Goal: Task Accomplishment & Management: Manage account settings

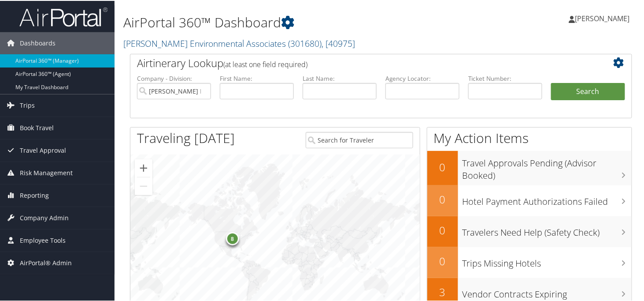
click at [342, 37] on h2 "[PERSON_NAME] Environmental Associates ( 301680 ) , [ 40975 ]" at bounding box center [295, 41] width 344 height 15
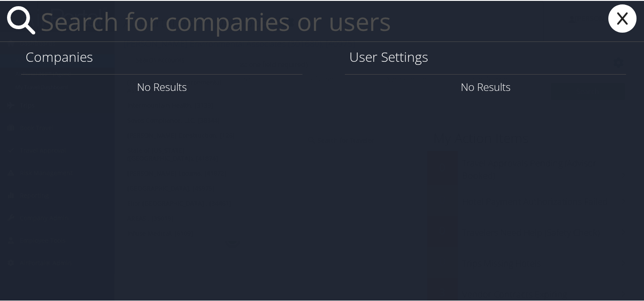
paste input "alison.thomson@selecthe"
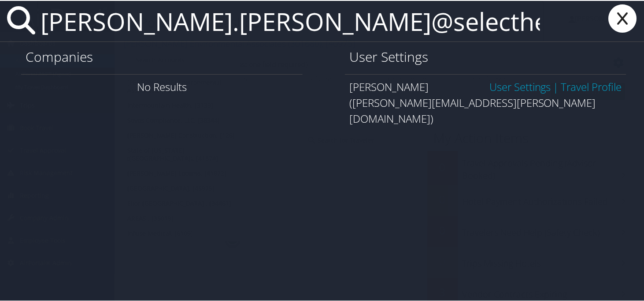
type input "alison.thomson@selecthealth"
click at [511, 88] on link "User Settings" at bounding box center [521, 85] width 62 height 15
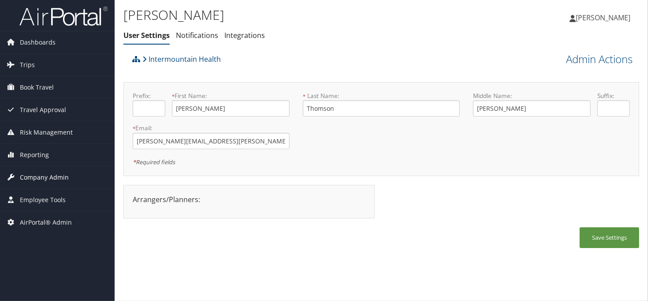
click at [41, 176] on span "Company Admin" at bounding box center [44, 177] width 49 height 22
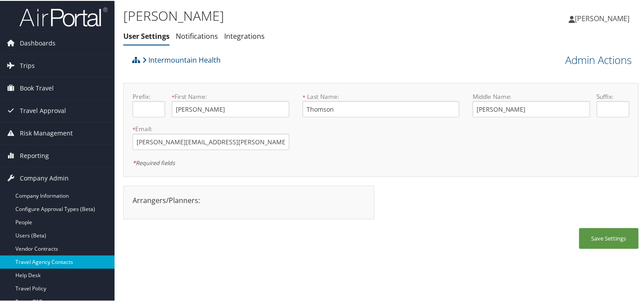
click at [71, 258] on link "Travel Agency Contacts" at bounding box center [57, 260] width 115 height 13
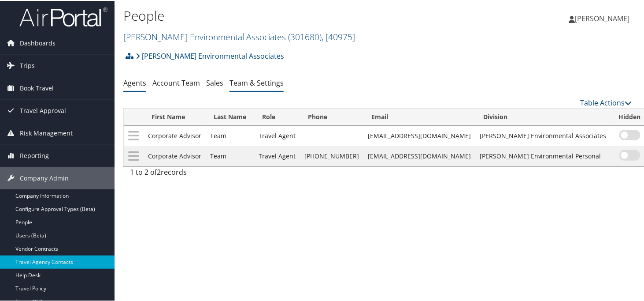
click at [243, 83] on link "Team & Settings" at bounding box center [257, 82] width 54 height 10
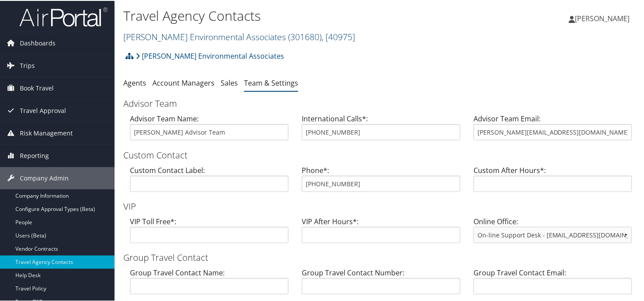
click at [165, 36] on link "Bhate Environmental Associates ( 301680 ) , [ 40975 ]" at bounding box center [239, 36] width 232 height 12
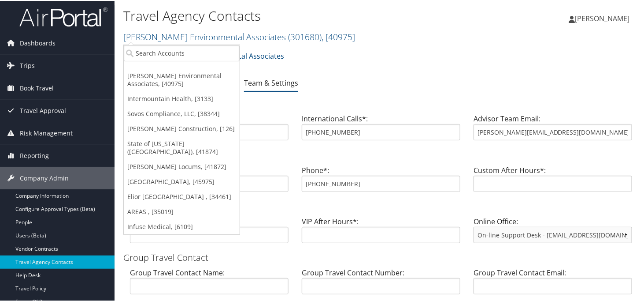
click at [178, 96] on link "Intermountain Health, [3133]" at bounding box center [182, 97] width 116 height 15
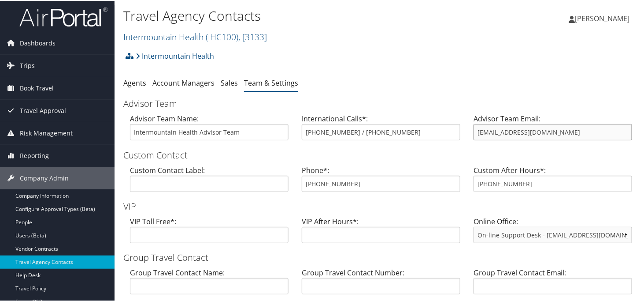
drag, startPoint x: 561, startPoint y: 131, endPoint x: 470, endPoint y: 131, distance: 90.8
click at [470, 131] on div "Advisor Team Email: intermountain@cbtravel.com" at bounding box center [553, 129] width 172 height 34
click at [30, 192] on link "Company Information" at bounding box center [57, 194] width 115 height 13
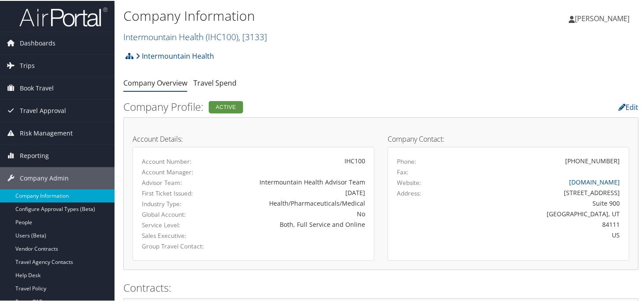
click at [149, 34] on link "Intermountain Health ( IHC100 ) , [ 3133 ]" at bounding box center [195, 36] width 144 height 12
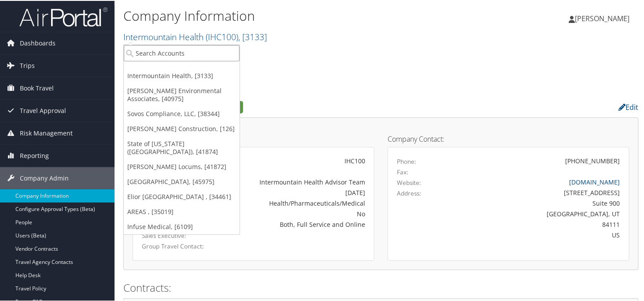
click at [165, 53] on input "search" at bounding box center [182, 52] width 116 height 16
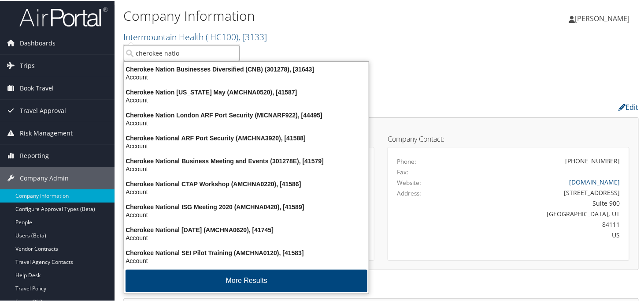
type input "cherokee nation"
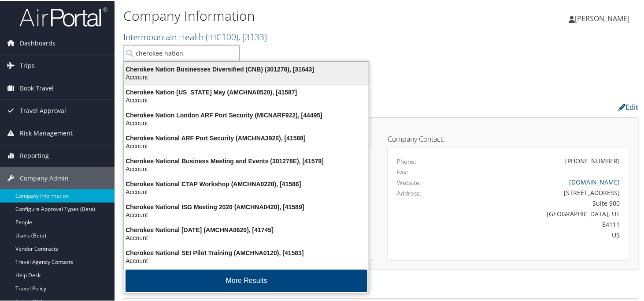
click at [197, 69] on div "Cherokee Nation Businesses Diversified (CNB) (301278), [31643]" at bounding box center [246, 68] width 255 height 8
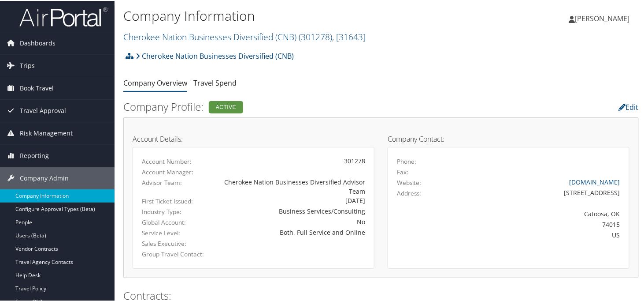
click at [351, 42] on h2 "Cherokee Nation Businesses Diversified (CNB) ( 301278 ) , [ 31643 ]" at bounding box center [295, 35] width 344 height 15
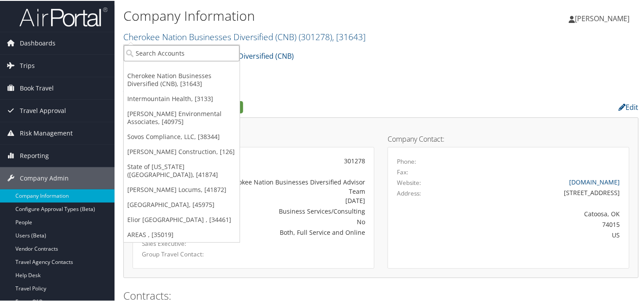
click at [170, 49] on input "search" at bounding box center [182, 52] width 116 height 16
click at [298, 63] on div "Cherokee Nation Businesses Diversified (CNB) Account Structure Cherokee Nation …" at bounding box center [381, 58] width 516 height 24
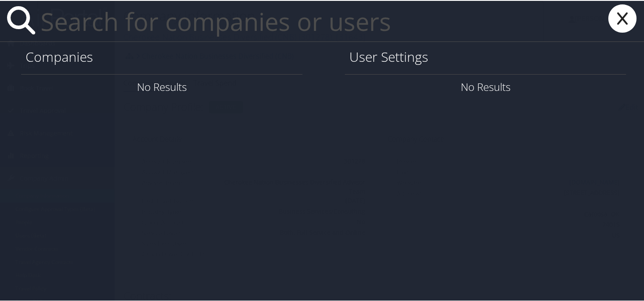
type input "t"
click at [106, 22] on input "text" at bounding box center [290, 20] width 507 height 41
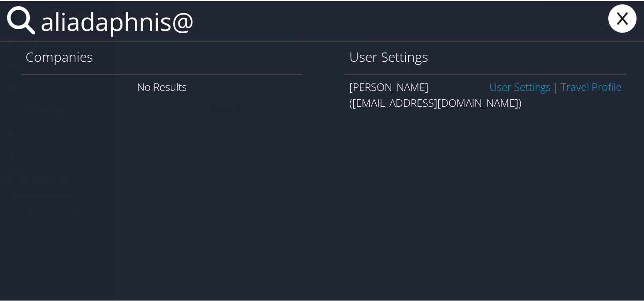
type input "aliadaphnis@"
click at [501, 88] on link "User Settings" at bounding box center [521, 85] width 62 height 15
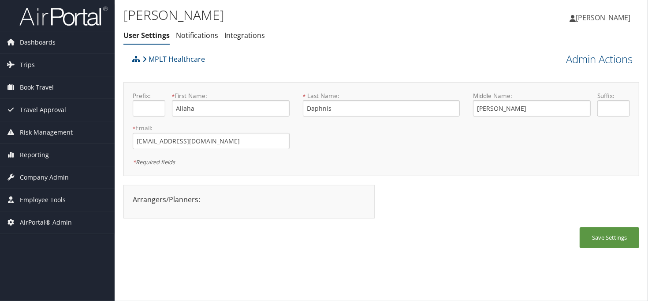
click at [452, 68] on div "MPLT Healthcare" at bounding box center [317, 62] width 374 height 24
drag, startPoint x: 487, startPoint y: 228, endPoint x: 470, endPoint y: 237, distance: 19.1
click at [487, 228] on div "Save Settings" at bounding box center [381, 242] width 516 height 30
click at [416, 246] on div "Save Settings" at bounding box center [381, 242] width 516 height 30
drag, startPoint x: 202, startPoint y: 143, endPoint x: 132, endPoint y: 143, distance: 69.6
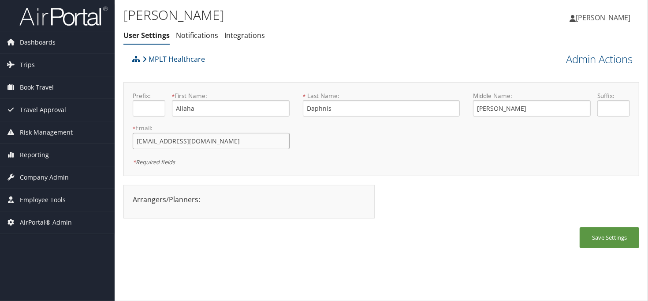
click at [133, 143] on input "aliadaphnis@gmail.com" at bounding box center [211, 141] width 157 height 16
click at [37, 177] on span "Company Admin" at bounding box center [44, 177] width 49 height 22
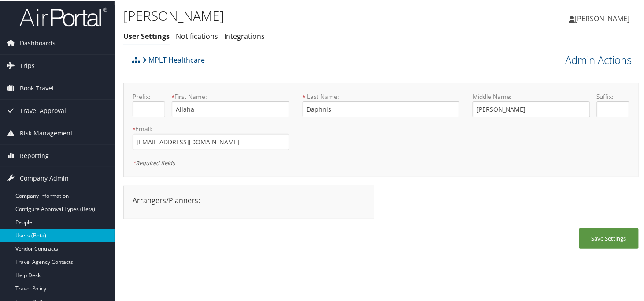
click at [33, 238] on link "Users (Beta)" at bounding box center [57, 234] width 115 height 13
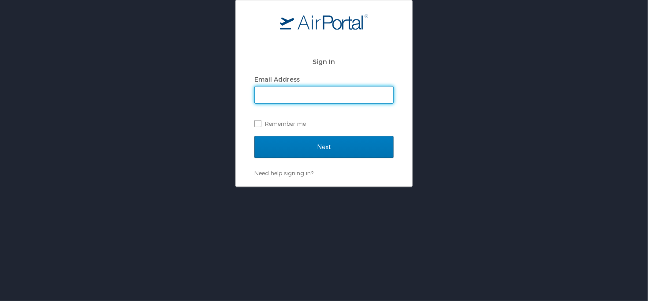
type input "[PERSON_NAME][EMAIL_ADDRESS][PERSON_NAME][DOMAIN_NAME]"
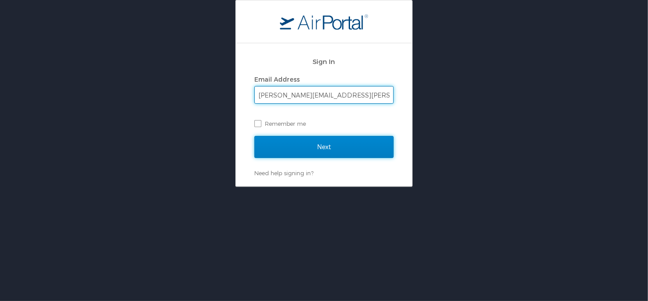
click at [320, 145] on input "Next" at bounding box center [323, 147] width 139 height 22
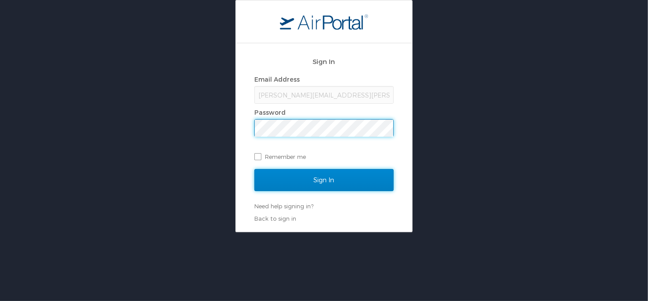
click at [327, 180] on input "Sign In" at bounding box center [323, 180] width 139 height 22
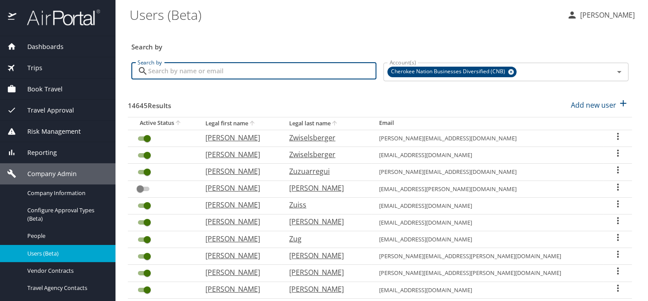
drag, startPoint x: 213, startPoint y: 74, endPoint x: 243, endPoint y: 71, distance: 30.2
paste input "[EMAIL_ADDRESS][DOMAIN_NAME]"
click at [508, 71] on icon at bounding box center [511, 72] width 6 height 6
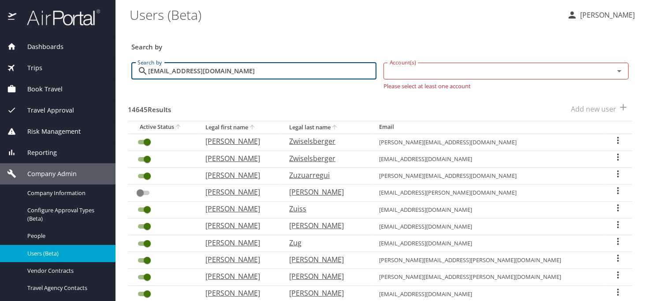
type input "aliadaphnis@gmail.com"
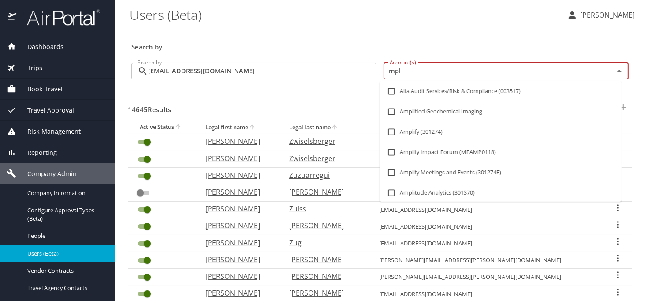
type input "mplt"
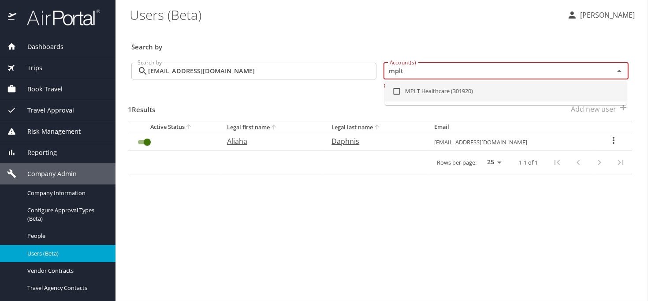
click at [391, 94] on input "checkbox" at bounding box center [396, 91] width 17 height 17
checkbox input "true"
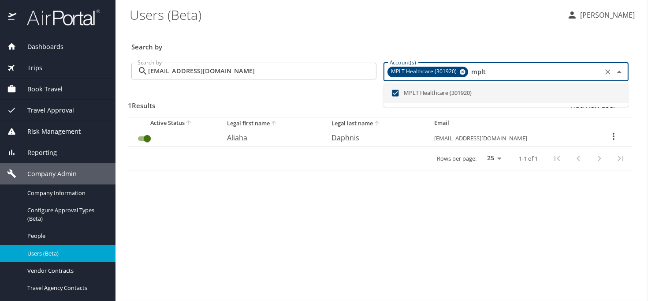
type input "mplt"
click at [613, 137] on icon "User Search Table" at bounding box center [613, 136] width 11 height 11
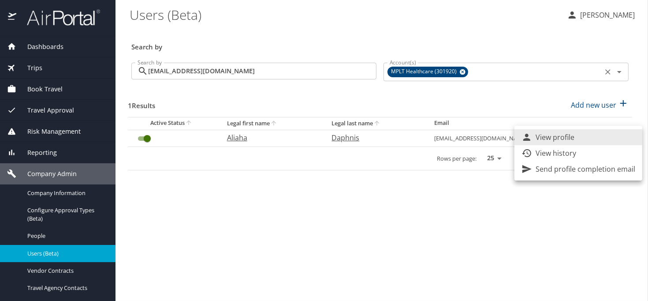
click at [572, 151] on p "View history" at bounding box center [555, 153] width 41 height 11
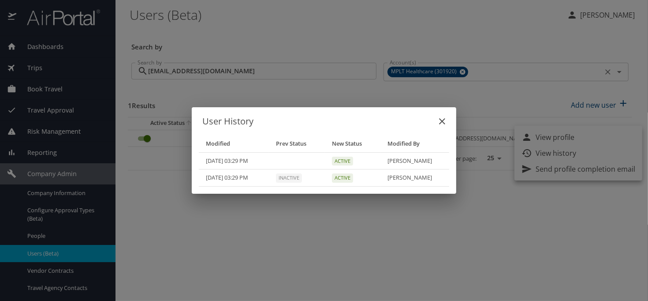
drag, startPoint x: 566, startPoint y: 238, endPoint x: 568, endPoint y: 230, distance: 8.2
click at [566, 238] on div "User History Modified Prev Status New Status Modified By 09/03/2025, 03:29 PM A…" at bounding box center [324, 150] width 648 height 301
click at [440, 126] on icon "close" at bounding box center [442, 121] width 11 height 11
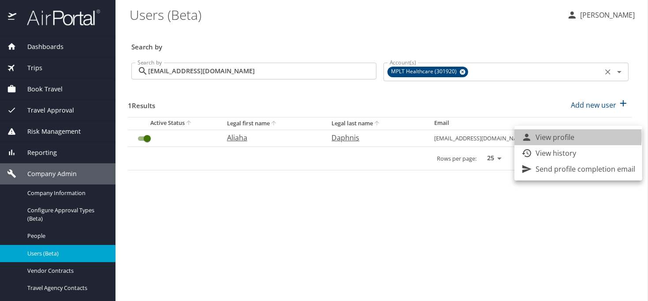
click at [535, 137] on div "View profile" at bounding box center [547, 137] width 53 height 11
select select "US"
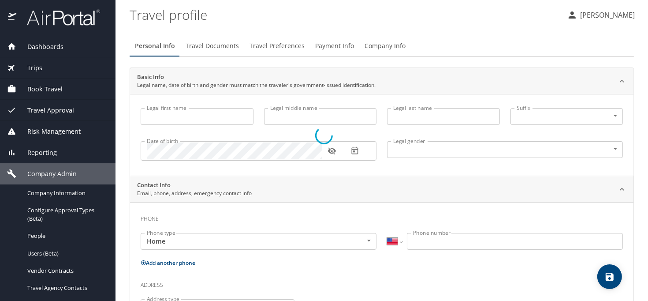
type input "Aliaha"
type input "Brianna"
type input "Daphnis"
type input "Female"
type input "Gerard"
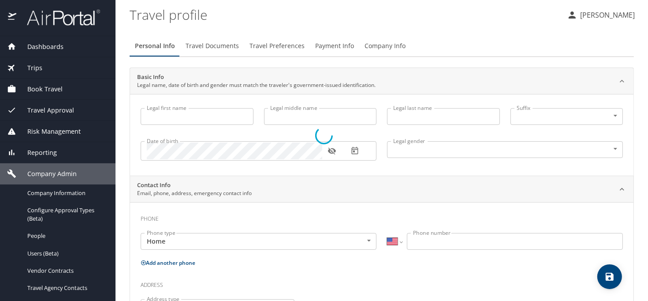
type input "Daphnis"
type input "(786) 486-2282"
select select "US"
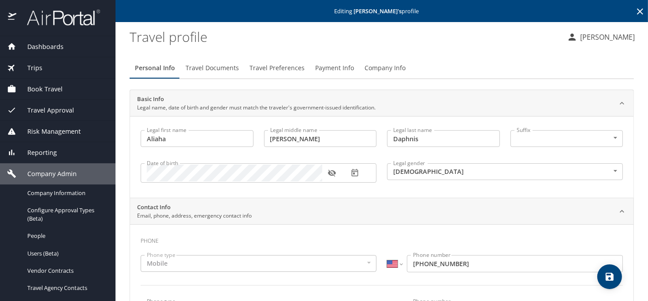
click at [204, 71] on span "Travel Documents" at bounding box center [212, 68] width 53 height 11
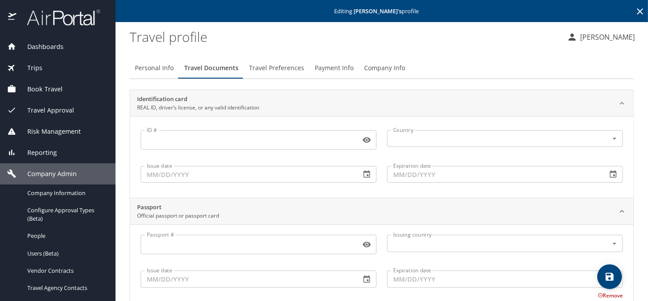
drag, startPoint x: 271, startPoint y: 69, endPoint x: 279, endPoint y: 69, distance: 7.9
click at [272, 69] on span "Travel Preferences" at bounding box center [276, 68] width 55 height 11
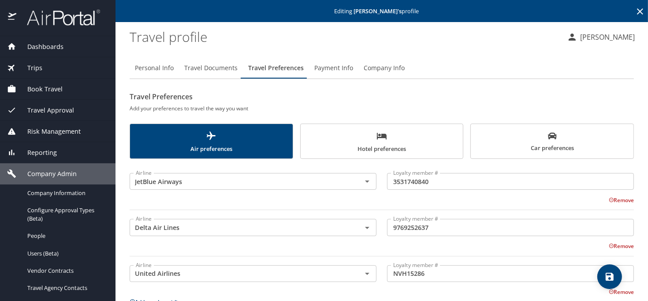
click at [322, 70] on span "Payment Info" at bounding box center [333, 68] width 39 height 11
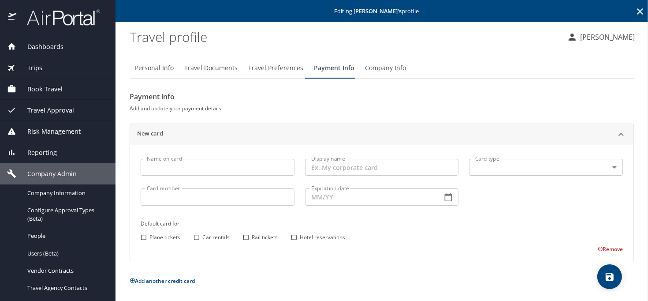
click at [379, 74] on button "Company Info" at bounding box center [386, 67] width 52 height 21
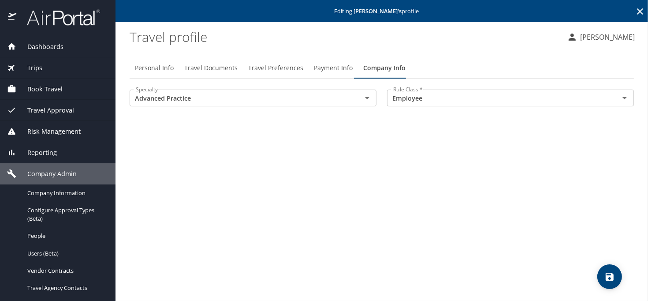
click at [615, 278] on span "save" at bounding box center [609, 276] width 25 height 11
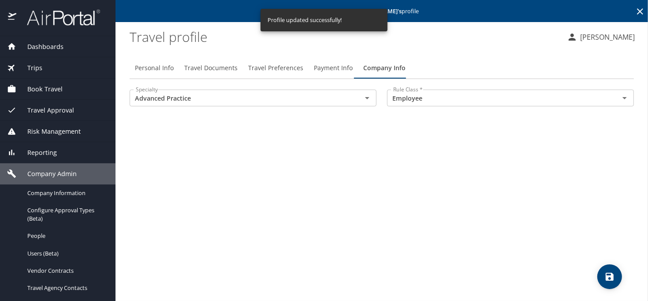
click at [158, 68] on span "Personal Info" at bounding box center [154, 68] width 39 height 11
select select "US"
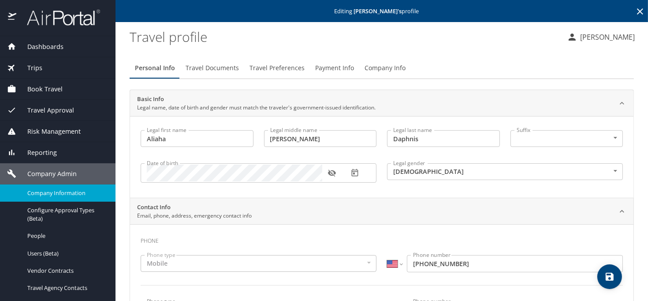
click at [49, 197] on span "Company Information" at bounding box center [66, 193] width 78 height 8
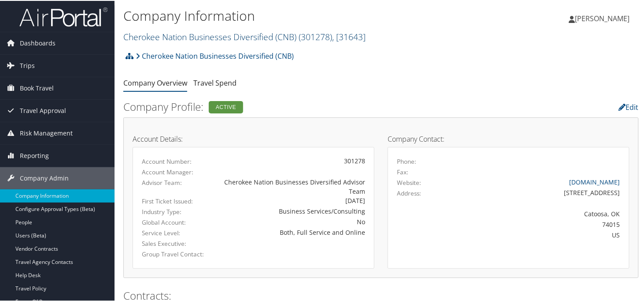
click at [180, 35] on link "Cherokee Nation Businesses Diversified (CNB) ( 301278 ) , [ 31643 ]" at bounding box center [244, 36] width 242 height 12
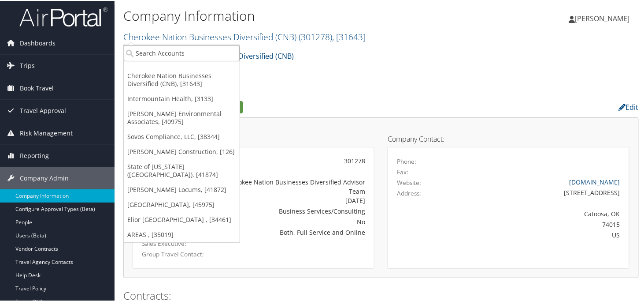
click at [156, 46] on input "search" at bounding box center [182, 52] width 116 height 16
type input "mplt"
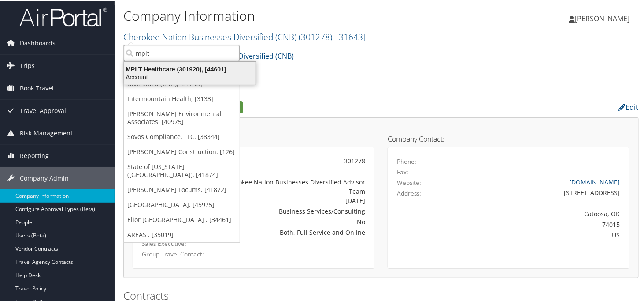
click at [166, 69] on div "MPLT Healthcare (301920), [44601]" at bounding box center [190, 68] width 142 height 8
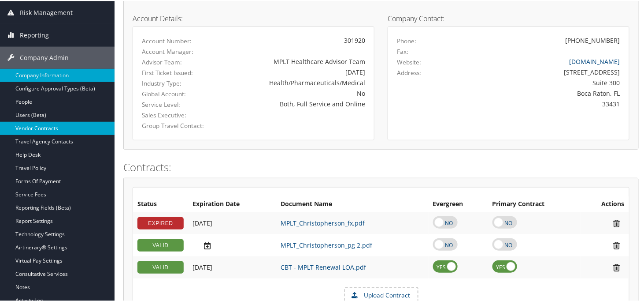
scroll to position [105, 0]
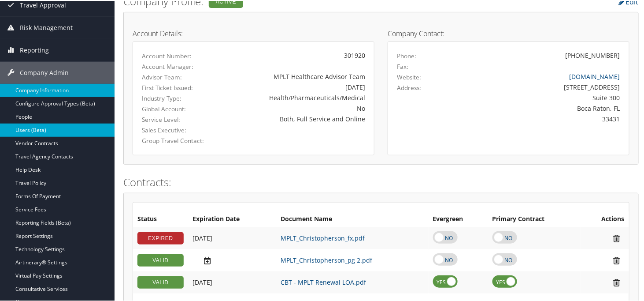
click at [34, 130] on link "Users (Beta)" at bounding box center [57, 129] width 115 height 13
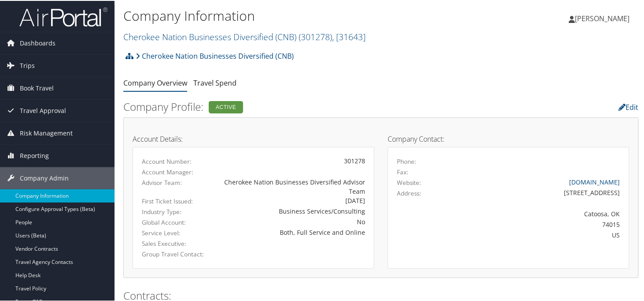
click at [341, 78] on ul "Company Overview Travel Spend" at bounding box center [381, 82] width 516 height 16
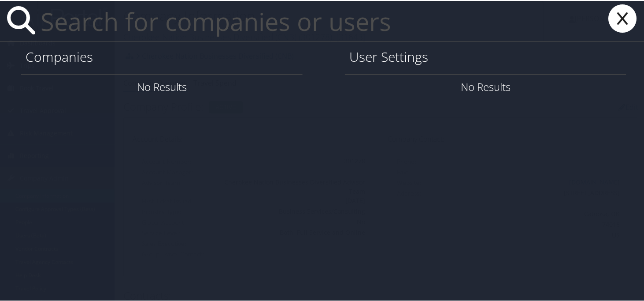
paste input "[EMAIL_ADDRESS][DOMAIN_NAME]"
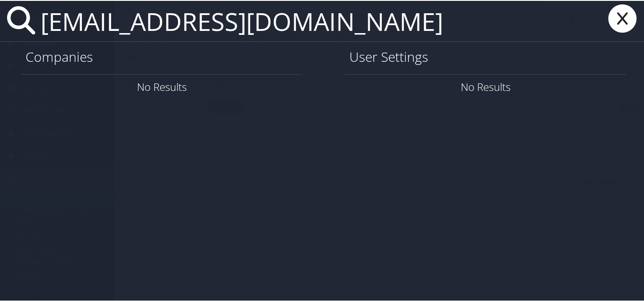
type input "[EMAIL_ADDRESS][DOMAIN_NAME]"
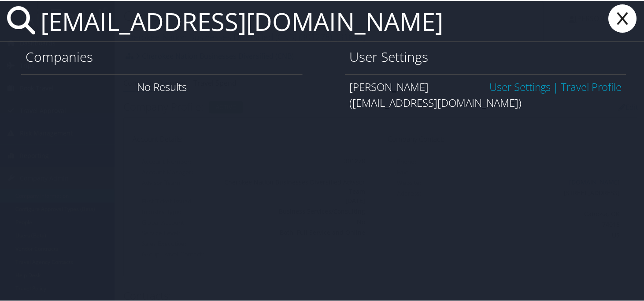
click at [490, 85] on link "User Settings" at bounding box center [521, 85] width 62 height 15
